Goal: Book appointment/travel/reservation

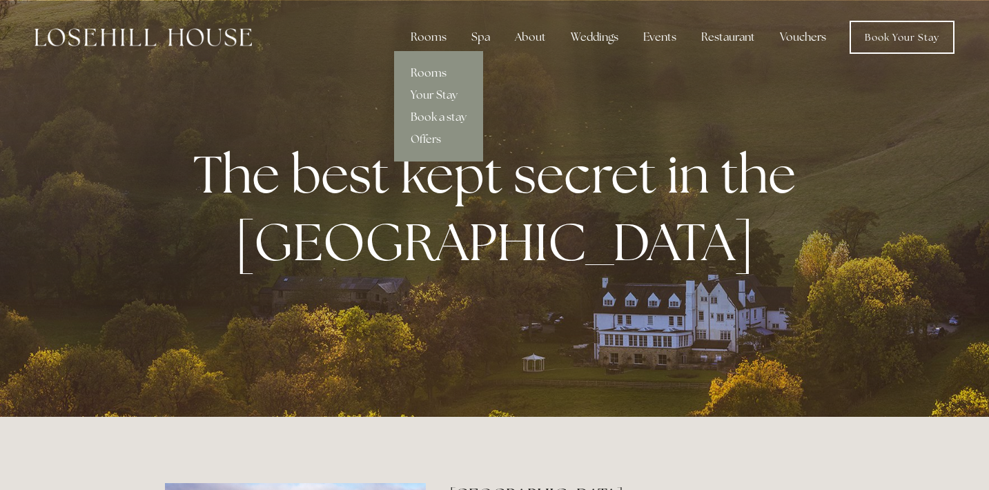
click at [427, 75] on link "Rooms" at bounding box center [438, 73] width 89 height 22
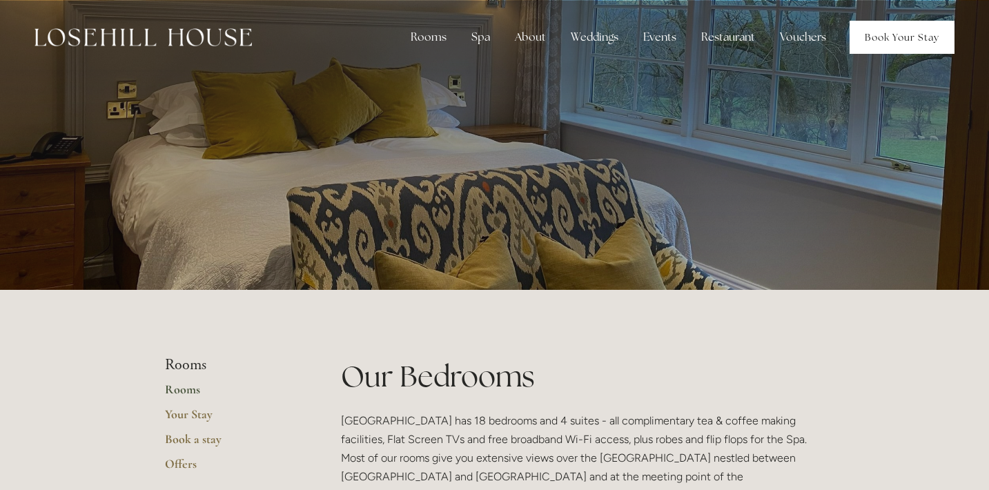
click at [920, 24] on link "Book Your Stay" at bounding box center [902, 37] width 105 height 33
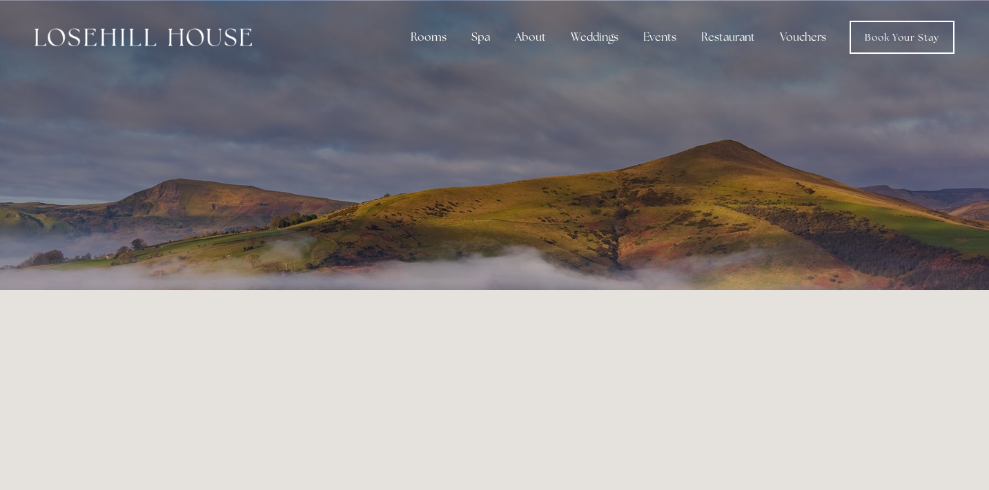
click at [802, 36] on link "Vouchers" at bounding box center [803, 37] width 68 height 28
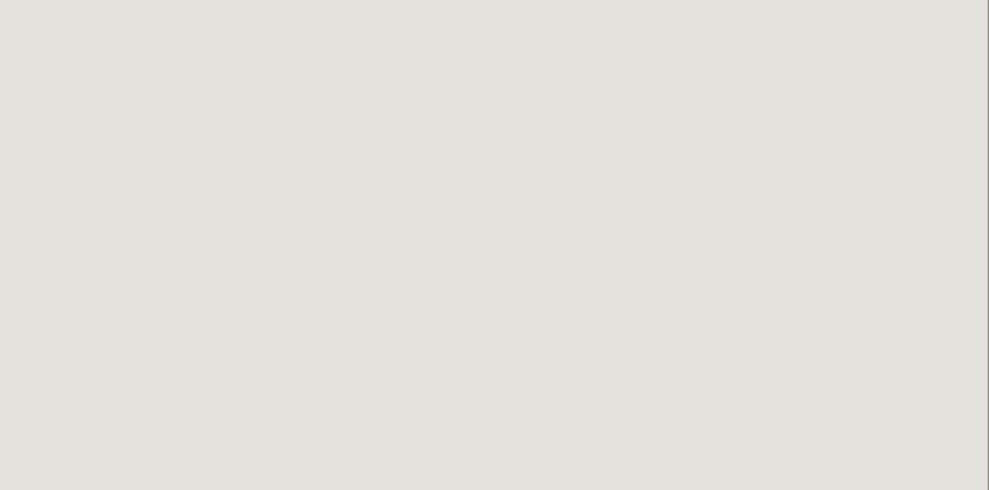
scroll to position [0, 1]
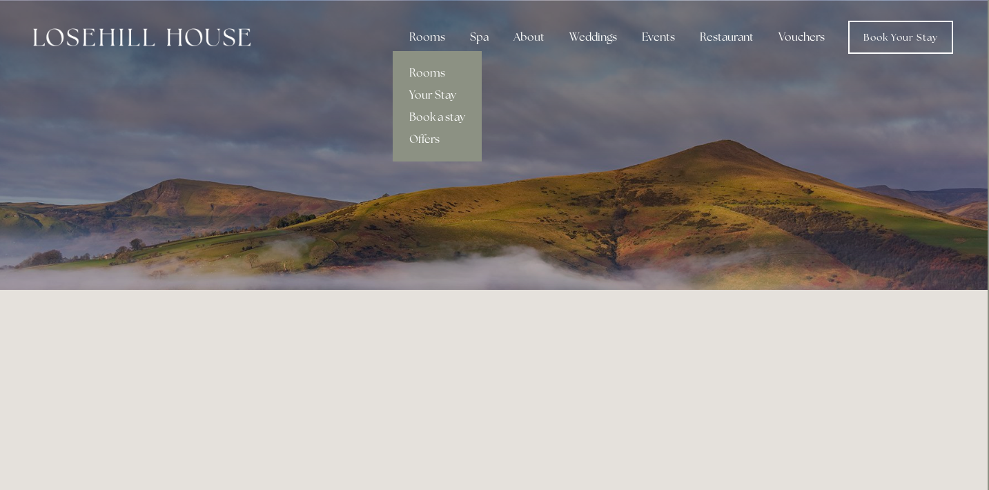
click at [447, 119] on link "Book a stay" at bounding box center [437, 117] width 89 height 22
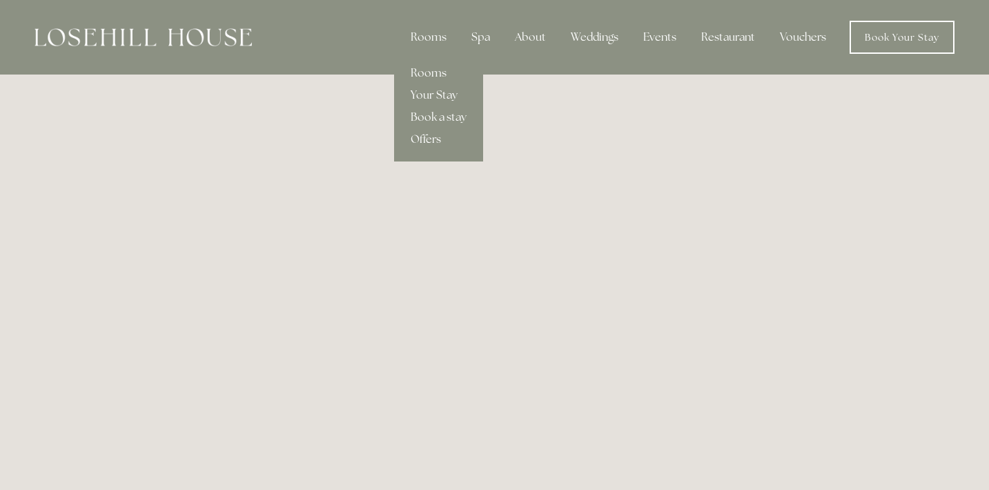
click at [429, 144] on link "Offers" at bounding box center [438, 139] width 89 height 22
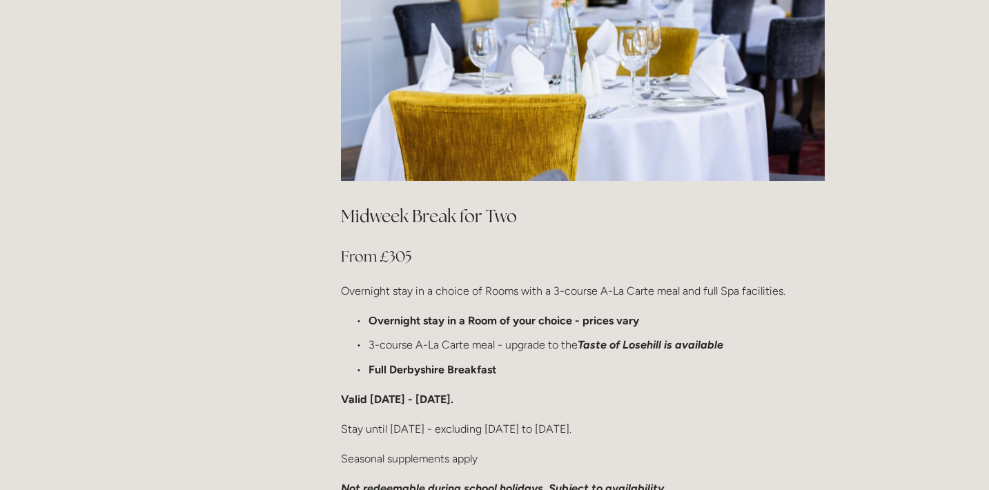
scroll to position [912, 0]
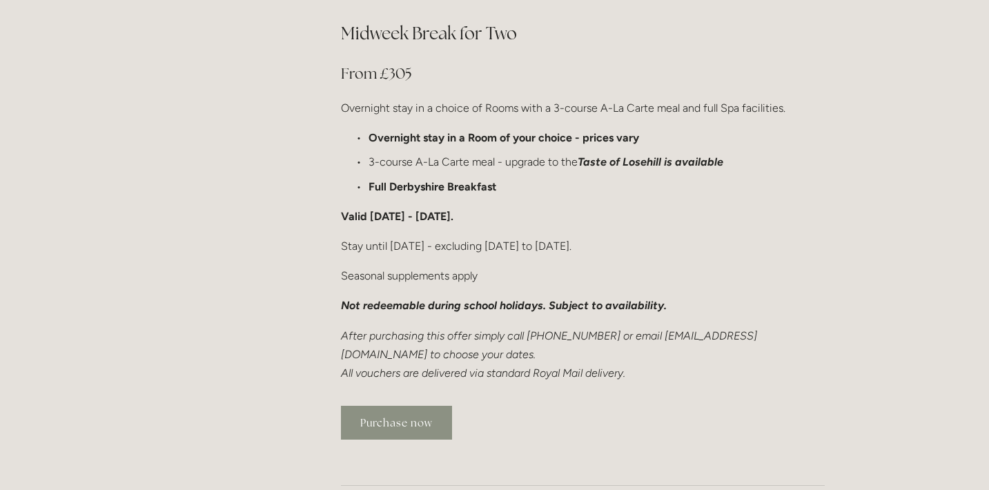
click at [392, 406] on link "Purchase now" at bounding box center [396, 423] width 111 height 34
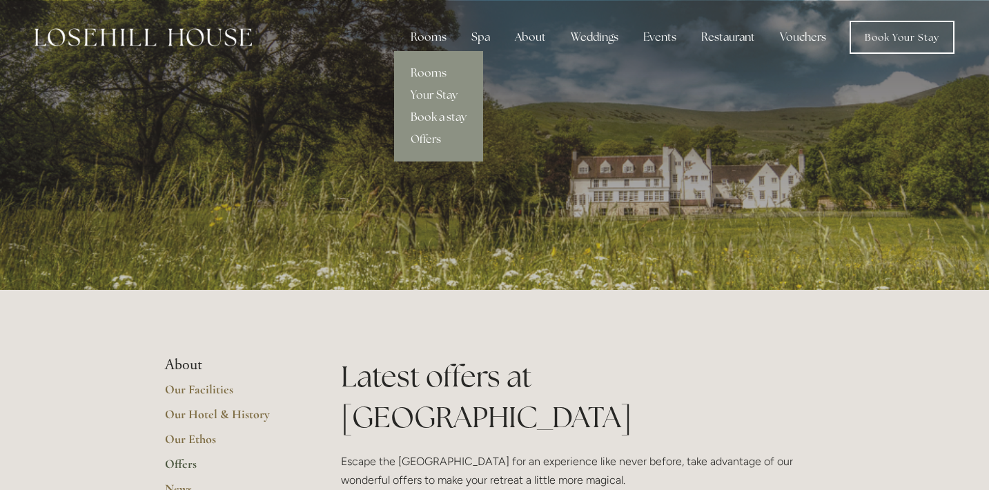
click at [441, 113] on link "Book a stay" at bounding box center [438, 117] width 89 height 22
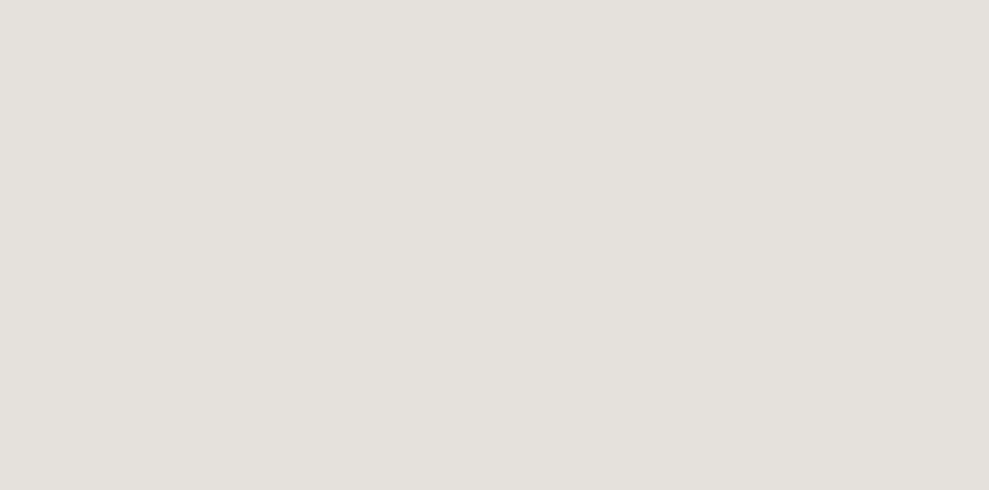
scroll to position [998, 0]
